Goal: Information Seeking & Learning: Learn about a topic

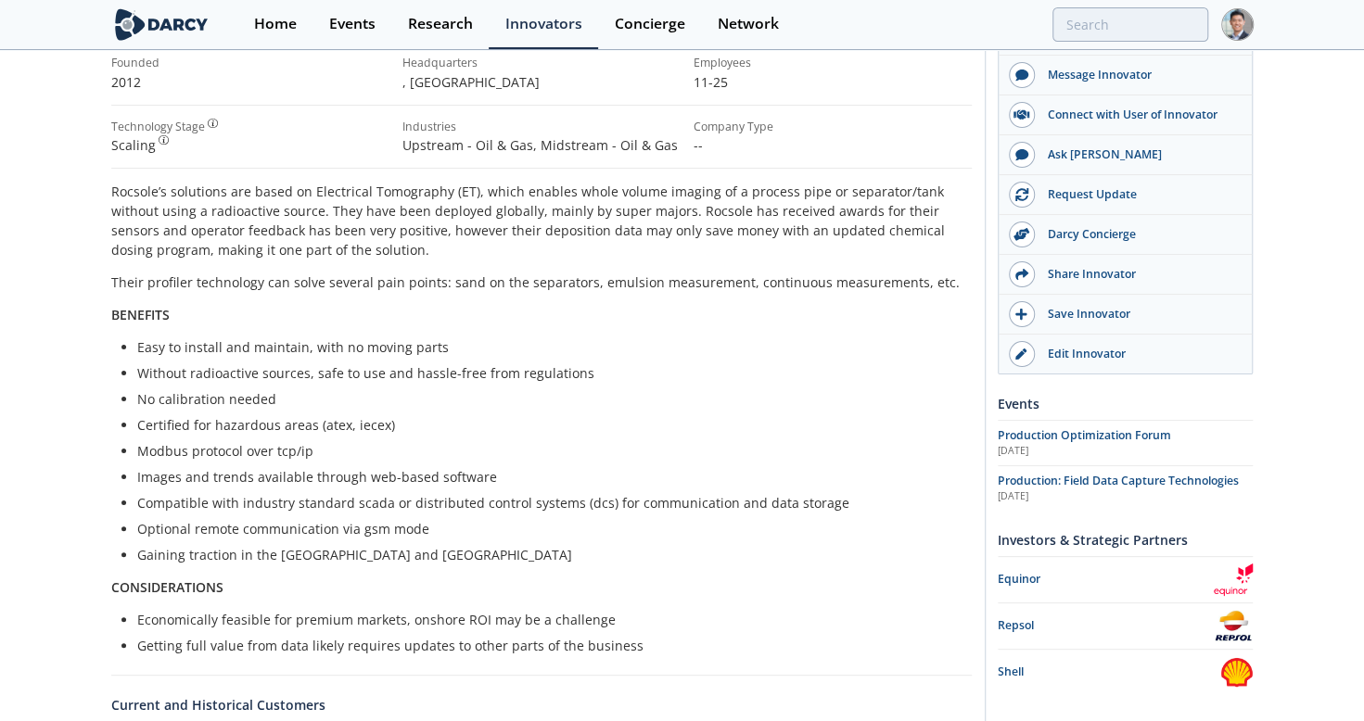
scroll to position [618, 0]
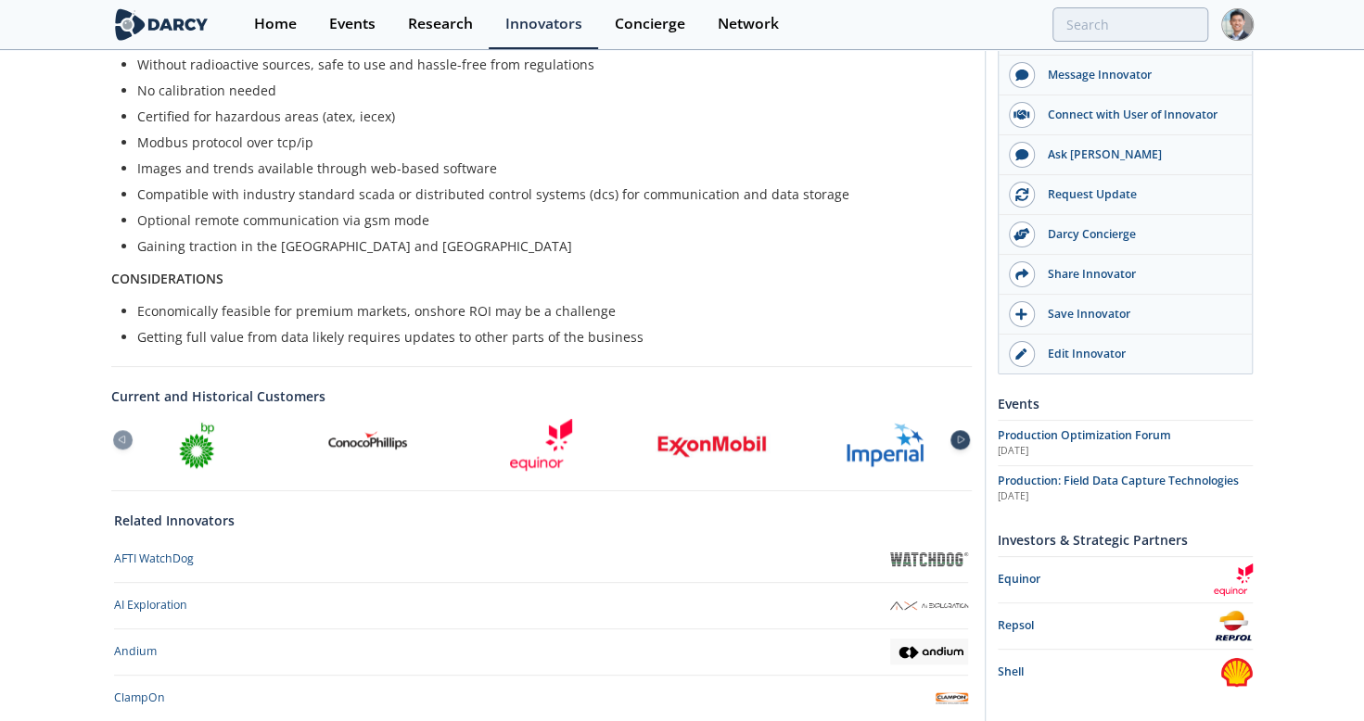
click at [848, 436] on icon at bounding box center [961, 440] width 22 height 8
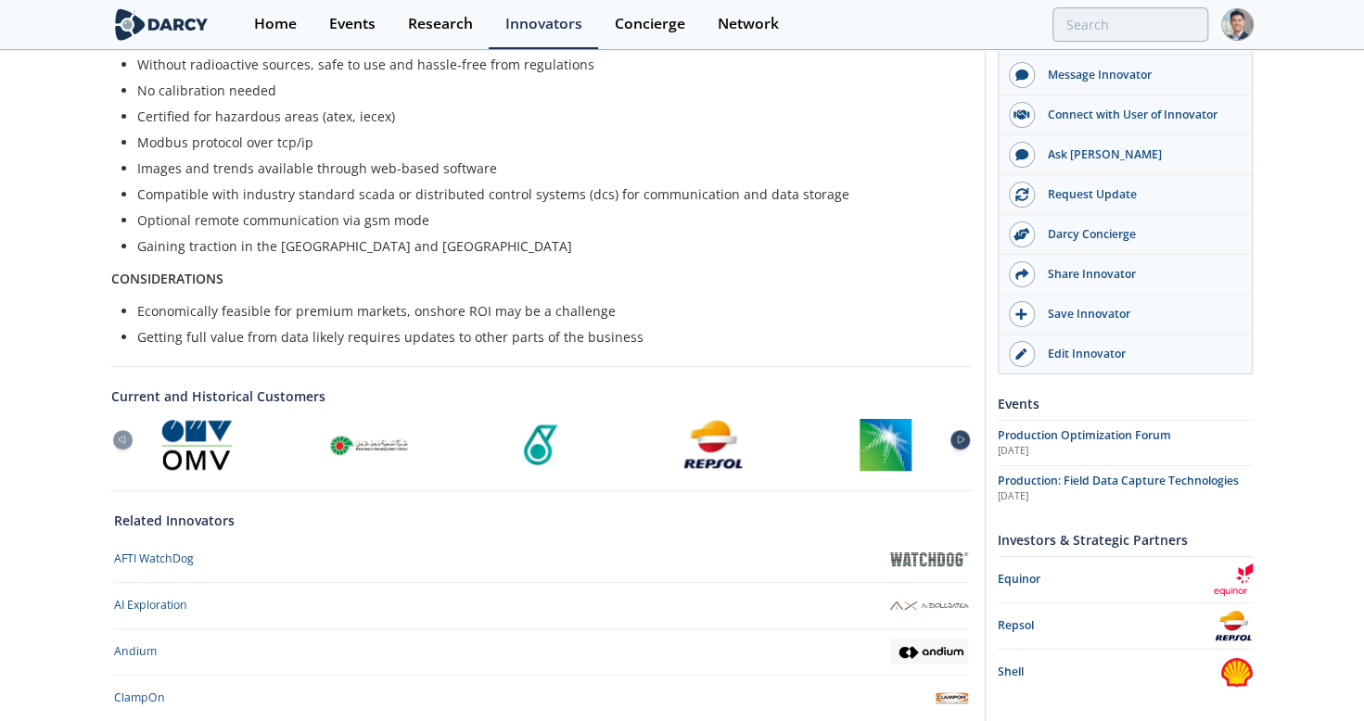
click at [848, 436] on icon at bounding box center [961, 440] width 22 height 8
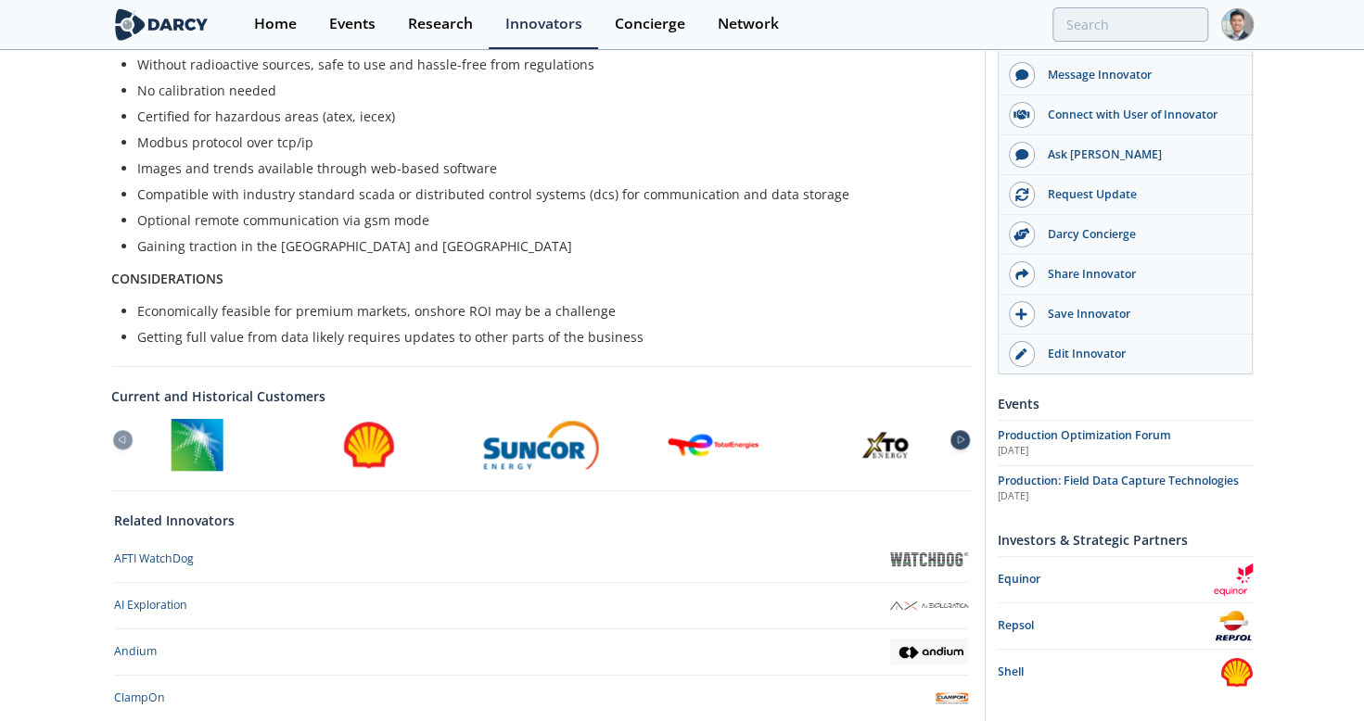
click at [848, 436] on icon at bounding box center [961, 440] width 22 height 8
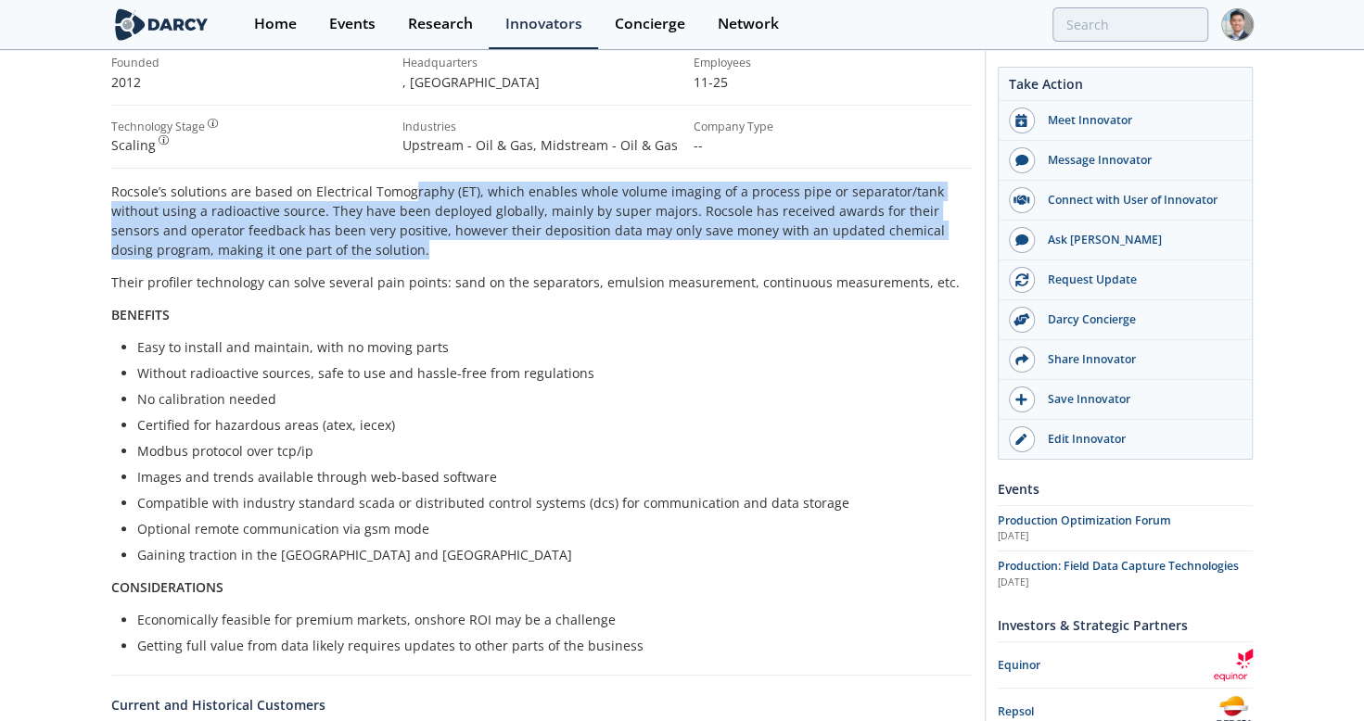
drag, startPoint x: 413, startPoint y: 208, endPoint x: 441, endPoint y: 250, distance: 51.4
click at [441, 250] on p "Rocsole’s solutions are based on Electrical Tomography (ET), which enables whol…" at bounding box center [541, 221] width 861 height 78
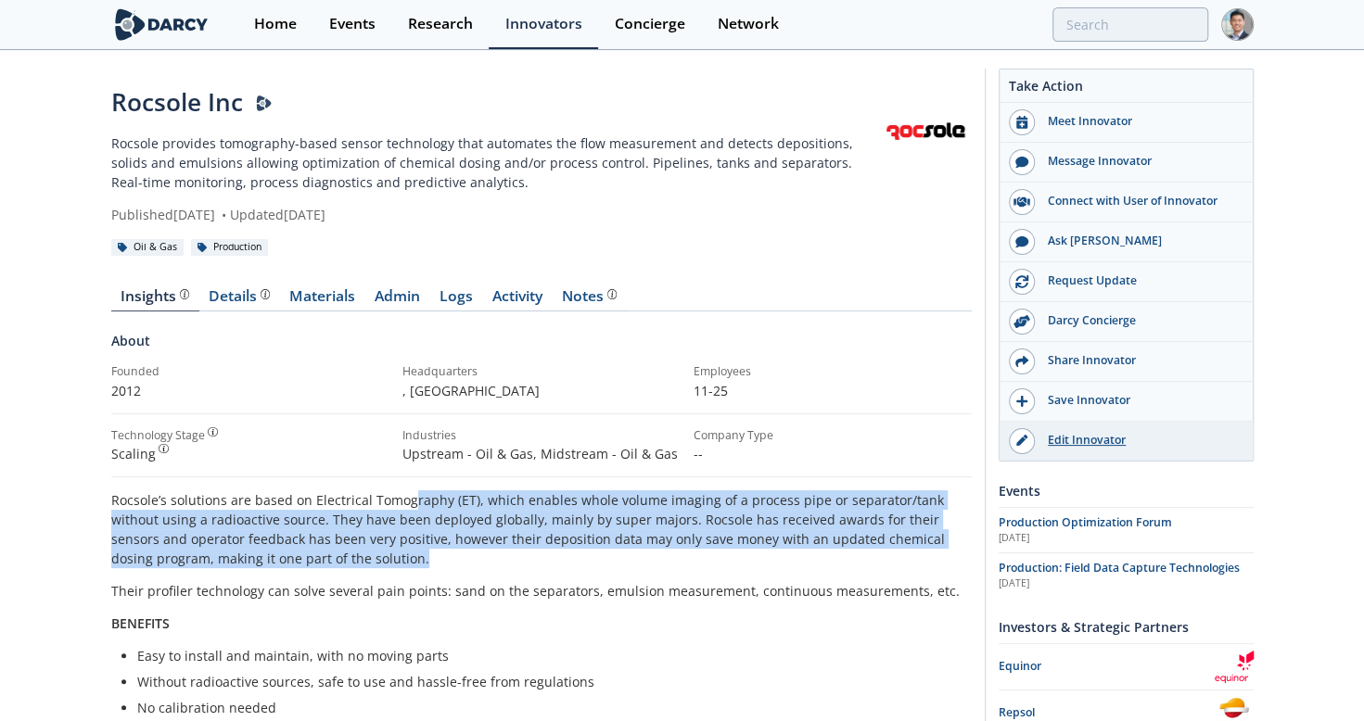
click at [848, 442] on div "Edit Innovator" at bounding box center [1139, 440] width 208 height 17
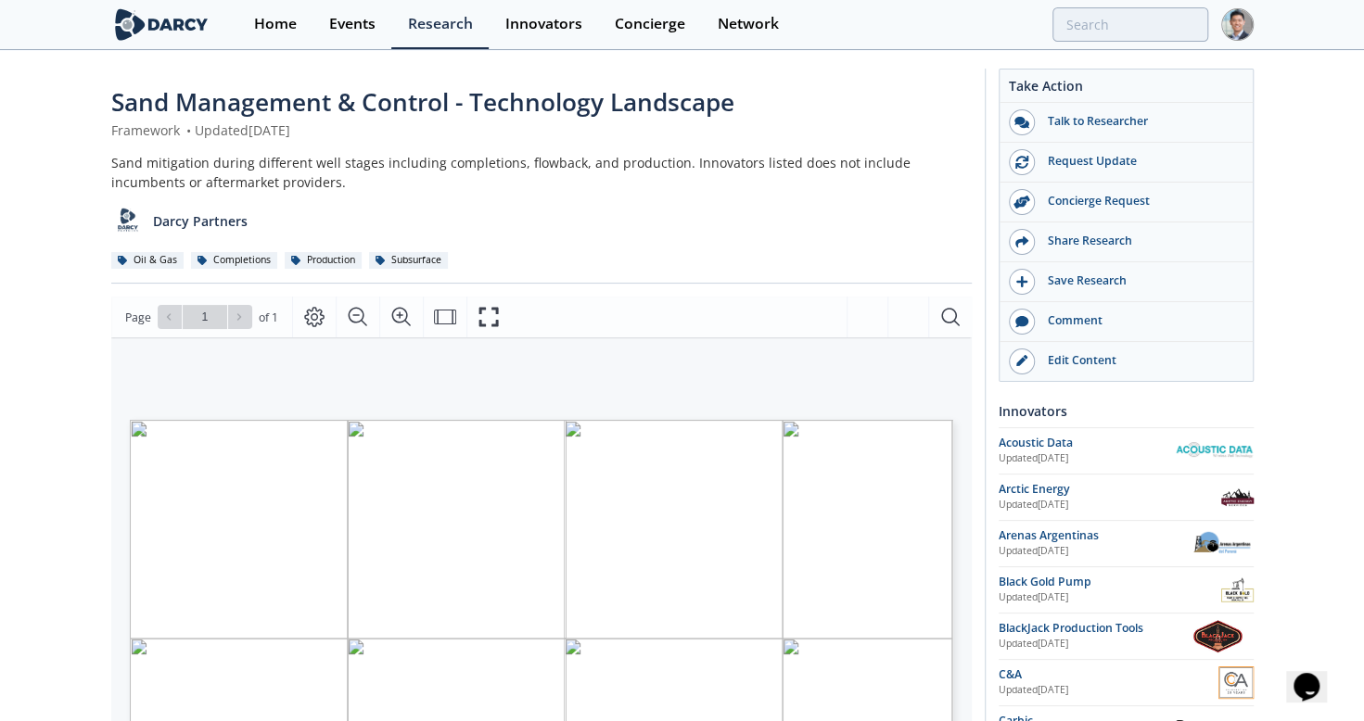
scroll to position [309, 0]
